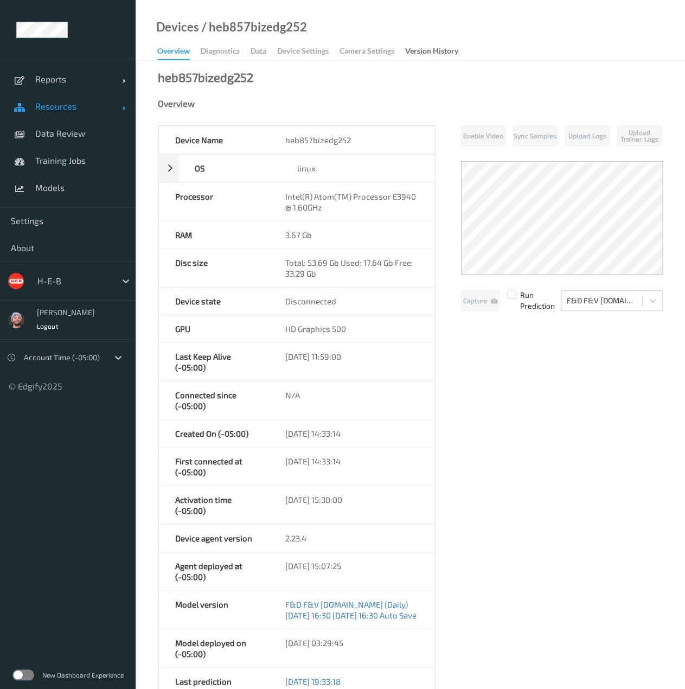
click at [72, 104] on span "Resources" at bounding box center [78, 106] width 87 height 11
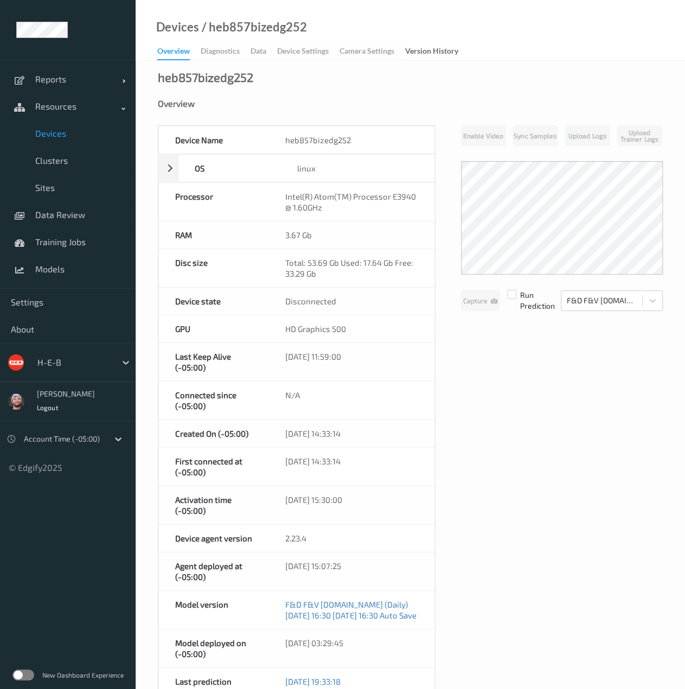
click at [68, 133] on span "Devices" at bounding box center [80, 133] width 90 height 11
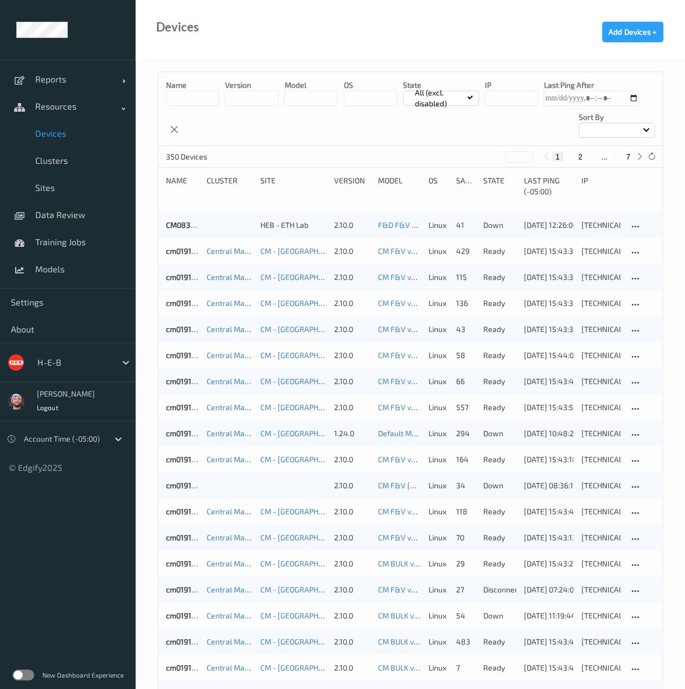
click at [481, 103] on div "Name version model OS State All (excl. disabled) IP Last Ping After Sort by" at bounding box center [410, 109] width 504 height 74
click at [498, 96] on input "string" at bounding box center [511, 98] width 53 height 15
paste input "**********"
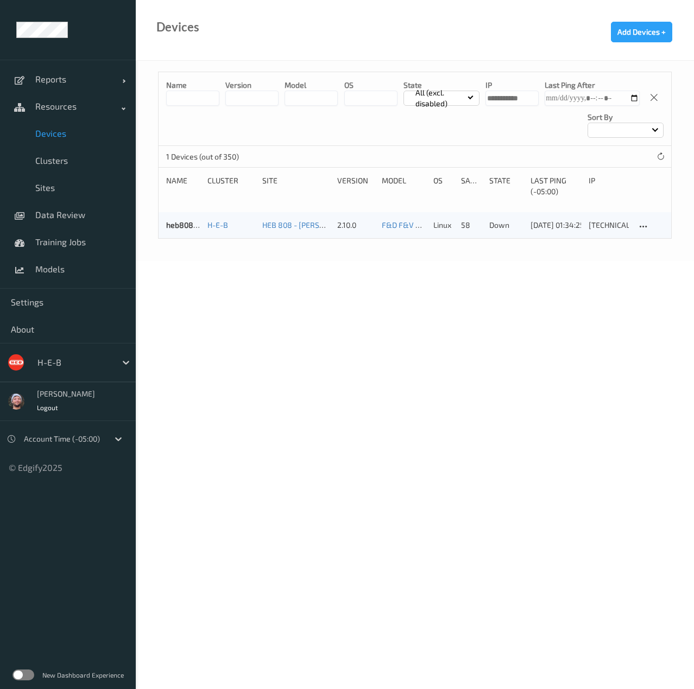
type input "**********"
click at [227, 24] on div "Devices Add Devices +" at bounding box center [415, 30] width 558 height 61
click at [515, 103] on input "string" at bounding box center [511, 98] width 53 height 15
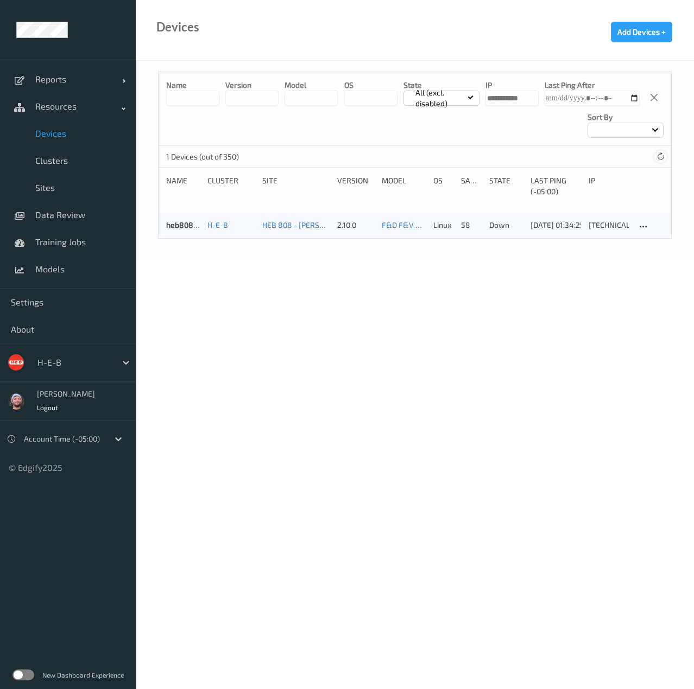
click at [660, 158] on icon at bounding box center [660, 157] width 8 height 8
click at [72, 267] on span "Models" at bounding box center [80, 269] width 90 height 11
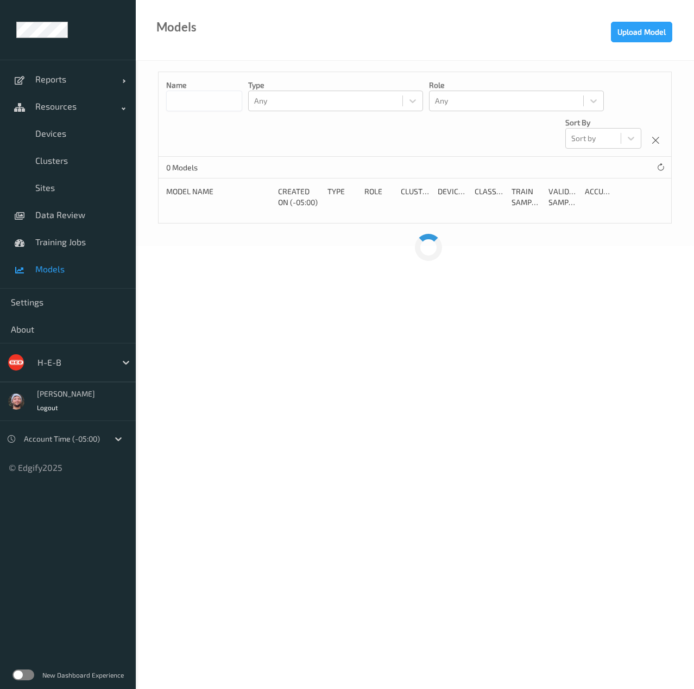
click at [207, 98] on input at bounding box center [204, 101] width 76 height 21
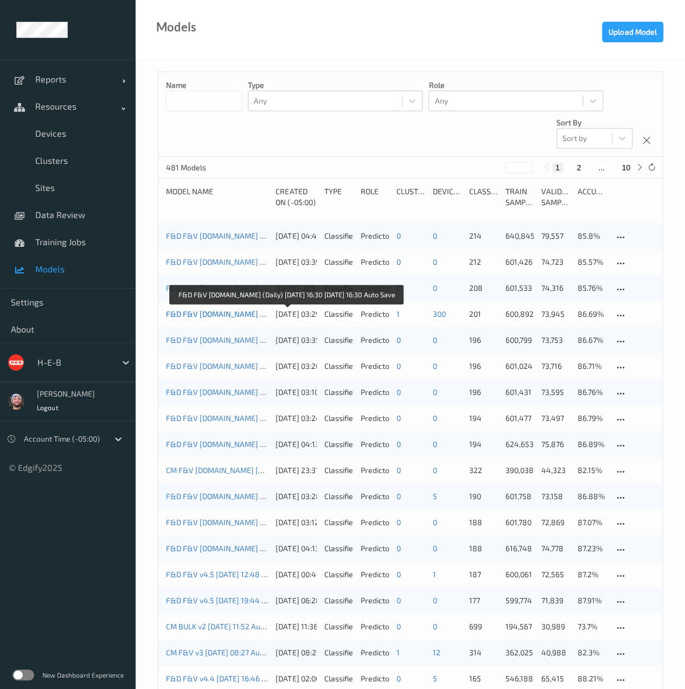
click at [183, 314] on link "F&D F&V [DOMAIN_NAME] (Daily) [DATE] 16:30 [DATE] 16:30 Auto Save" at bounding box center [286, 313] width 241 height 9
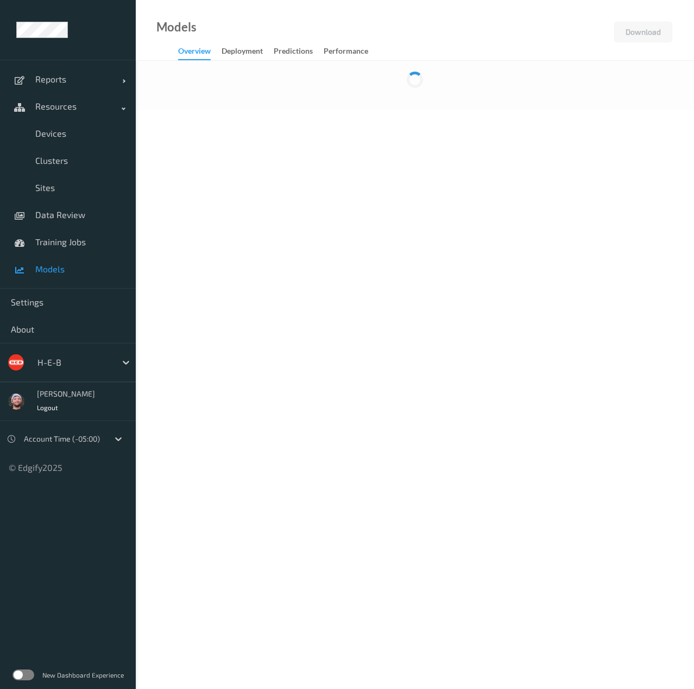
click at [264, 55] on link "Deployment" at bounding box center [247, 51] width 52 height 15
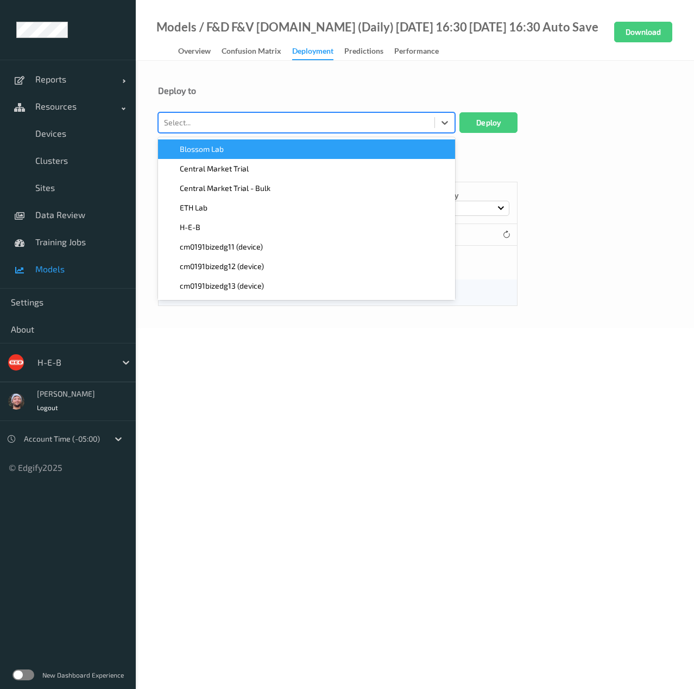
click at [290, 120] on div at bounding box center [296, 122] width 265 height 13
type input "808"
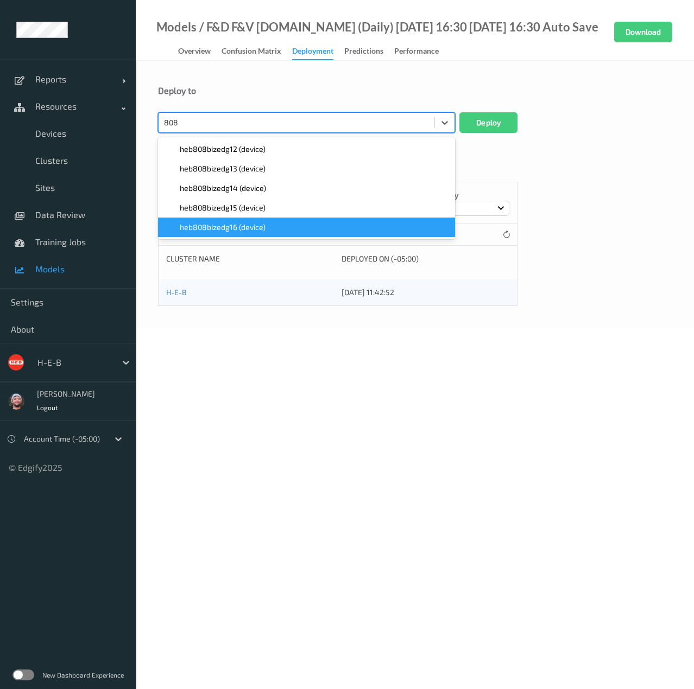
click at [264, 225] on span "heb808bizedg16 (device)" at bounding box center [223, 227] width 86 height 11
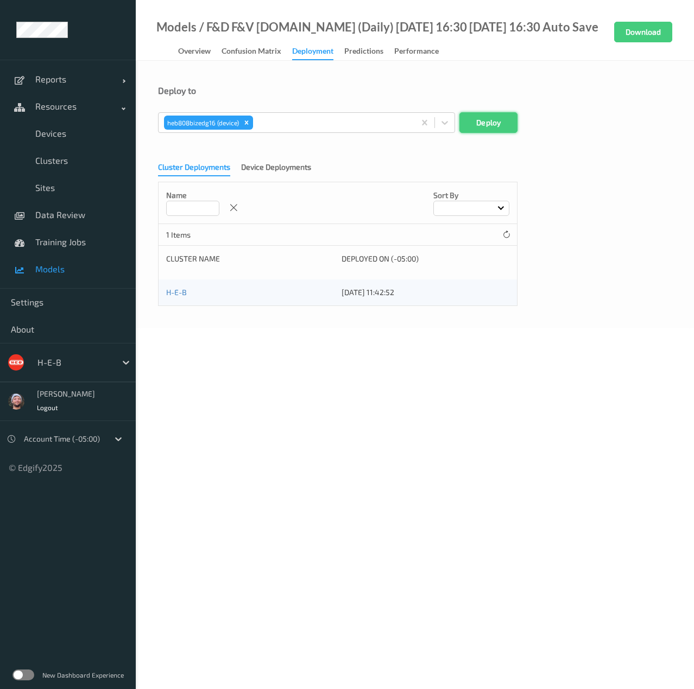
click at [473, 120] on button "Deploy" at bounding box center [488, 122] width 58 height 21
click at [198, 53] on div "Overview" at bounding box center [194, 53] width 33 height 14
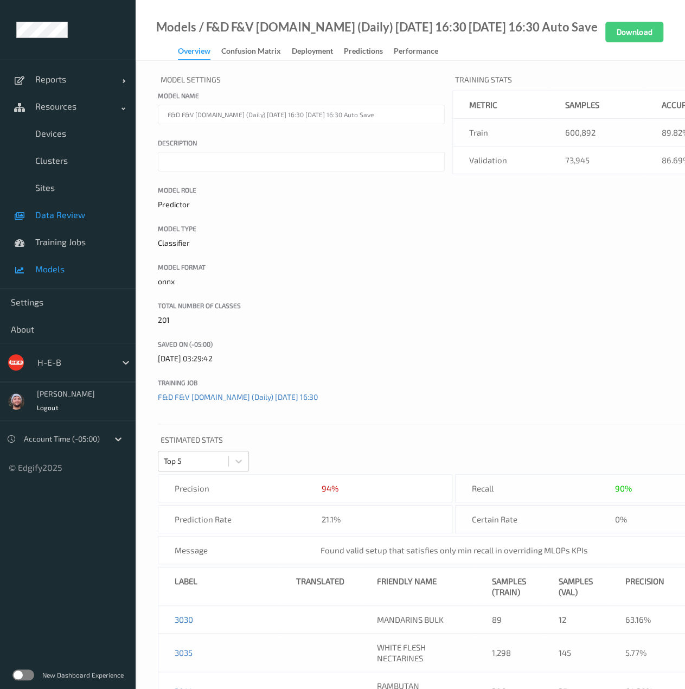
click at [82, 204] on link "Data Review" at bounding box center [68, 214] width 136 height 27
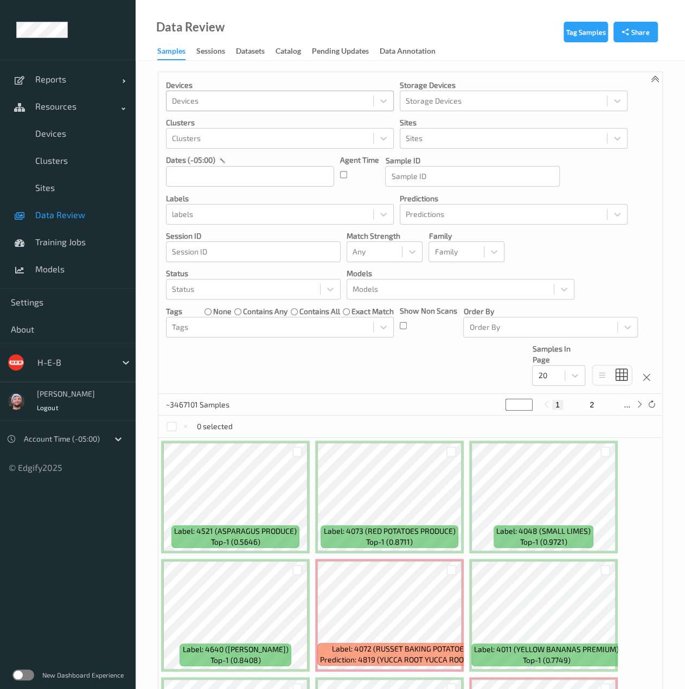
click at [239, 100] on div at bounding box center [270, 100] width 196 height 13
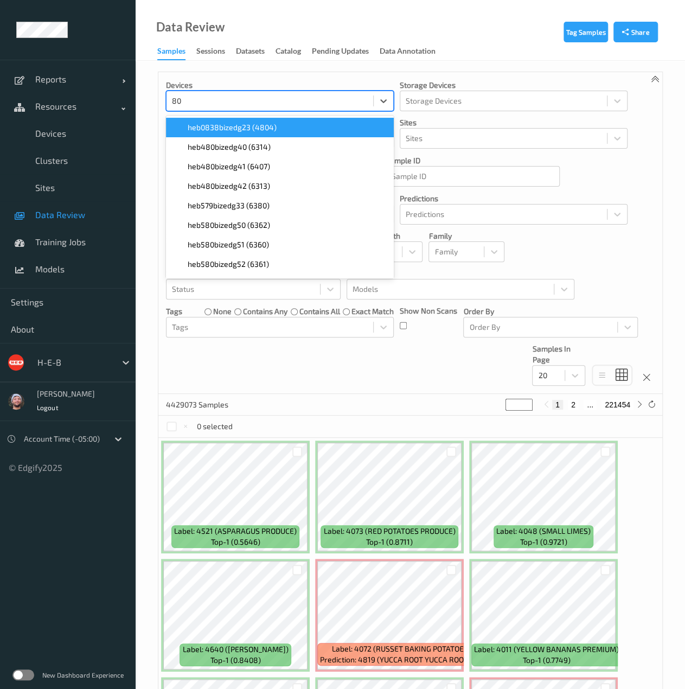
type input "808"
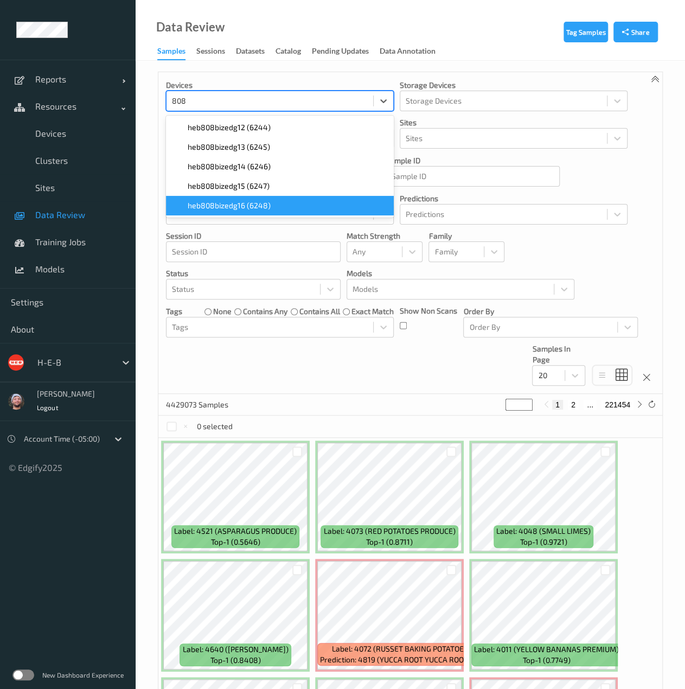
click at [243, 211] on span "heb808bizedg16 (6248)" at bounding box center [229, 205] width 83 height 11
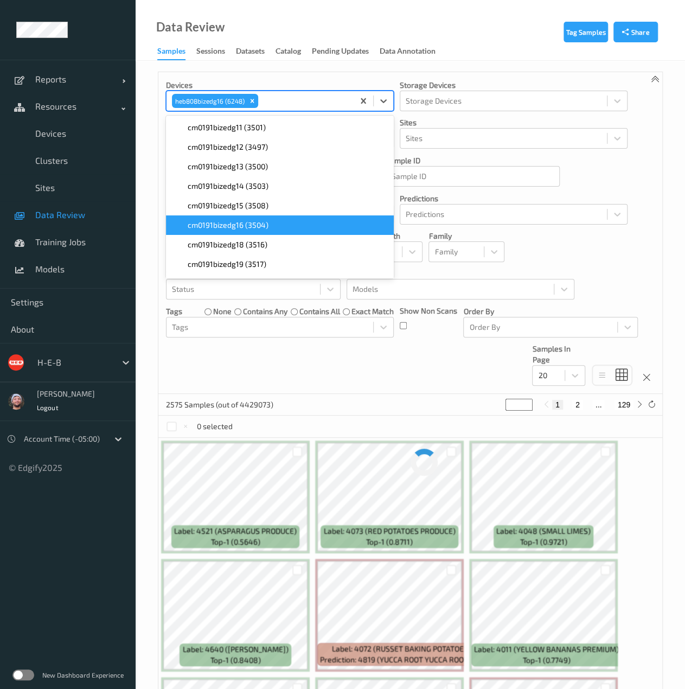
click at [450, 372] on div "Devices option heb808bizedg16 (6248), selected. option cm0191bizedg16 (3504) fo…" at bounding box center [410, 233] width 504 height 322
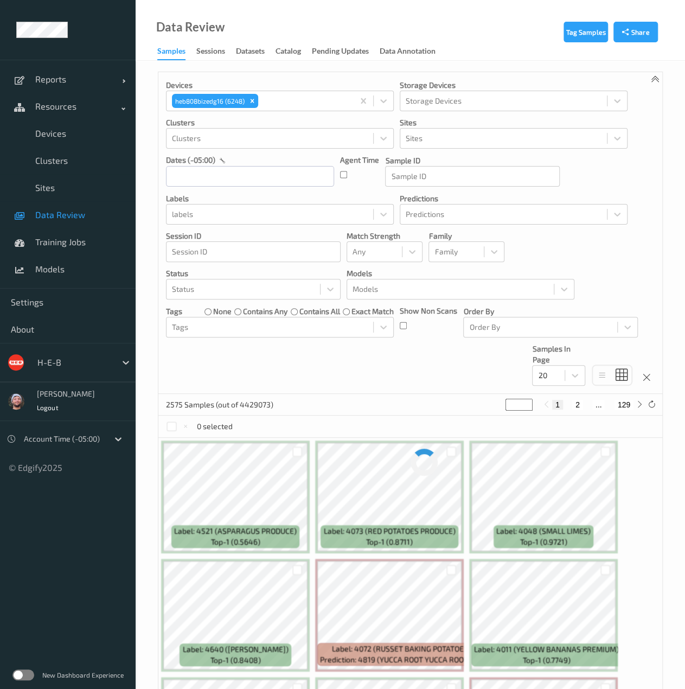
click at [219, 164] on div "dates (-05:00)" at bounding box center [250, 160] width 168 height 11
click at [225, 180] on input "text" at bounding box center [250, 176] width 168 height 21
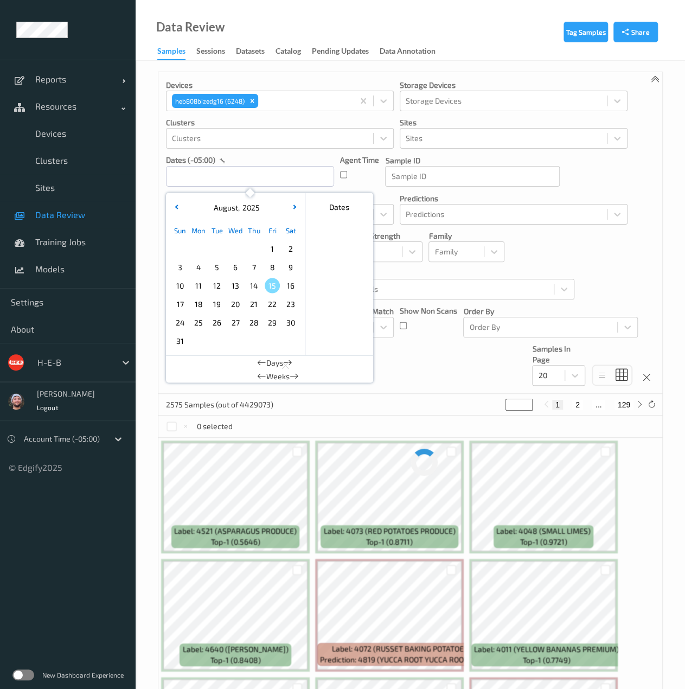
click at [271, 293] on div "15" at bounding box center [272, 285] width 18 height 18
type input "[DATE] 00:00 -> [DATE] 23:59"
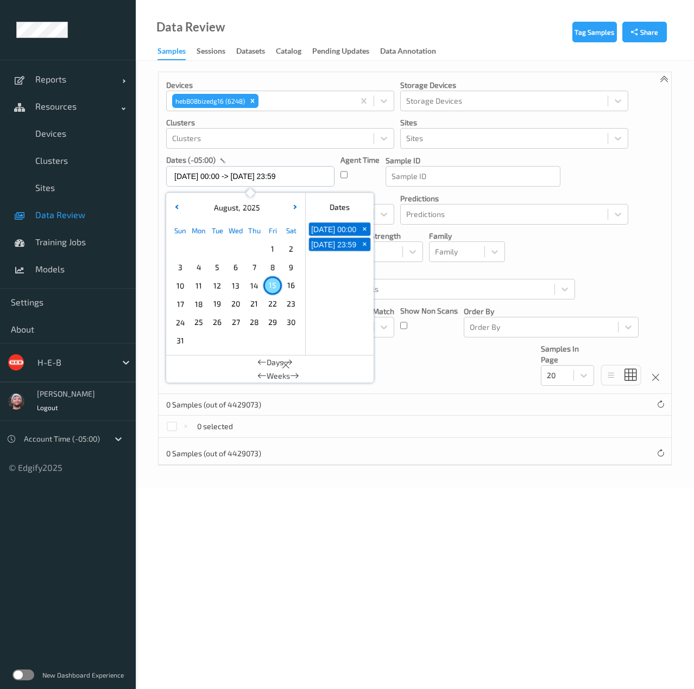
click at [418, 363] on div "Devices heb808bizedg16 (6248) Storage Devices Storage Devices Clusters Clusters…" at bounding box center [414, 233] width 512 height 322
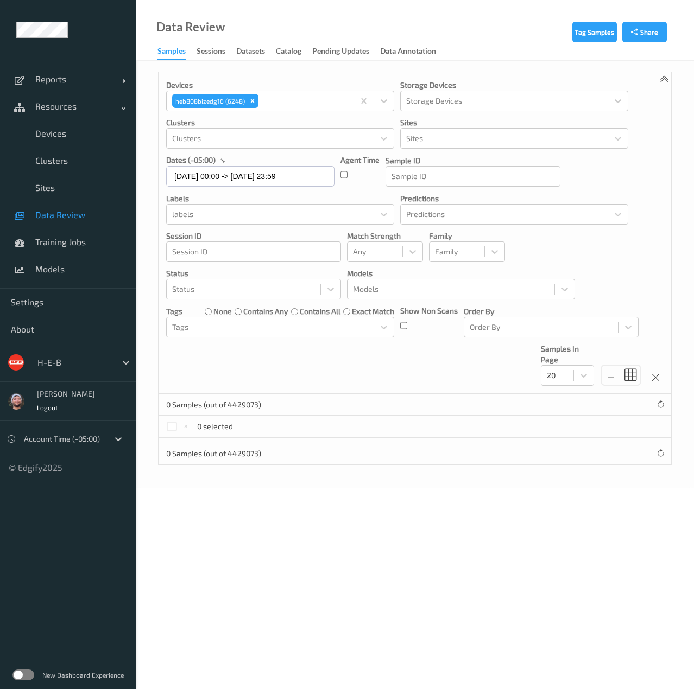
click at [77, 225] on link "Data Review" at bounding box center [68, 214] width 136 height 27
click at [98, 139] on link "Devices" at bounding box center [68, 133] width 136 height 27
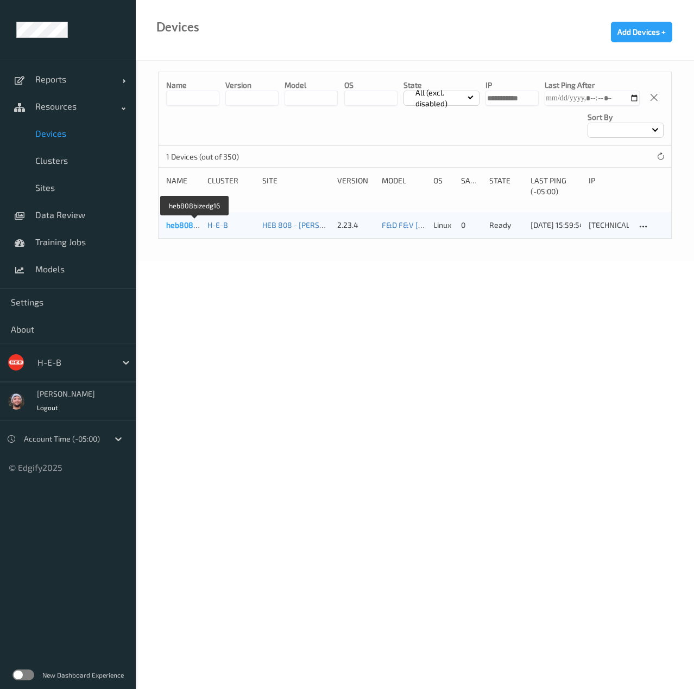
click at [174, 225] on link "heb808bizedg16" at bounding box center [195, 224] width 58 height 9
